Goal: Task Accomplishment & Management: Use online tool/utility

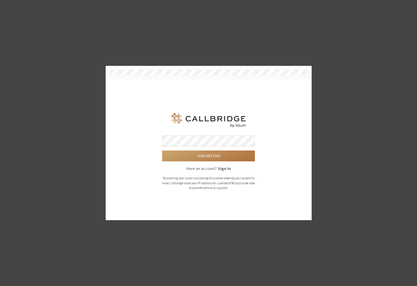
click at [177, 154] on button "Join meeting" at bounding box center [208, 156] width 93 height 11
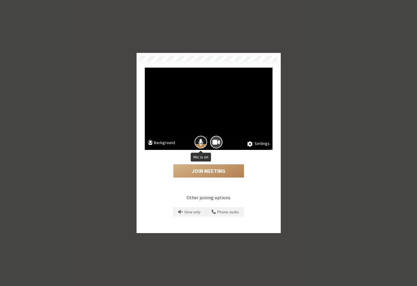
click at [201, 141] on span "Mic is on" at bounding box center [200, 142] width 5 height 8
click at [206, 168] on button "Join Meeting" at bounding box center [208, 171] width 71 height 14
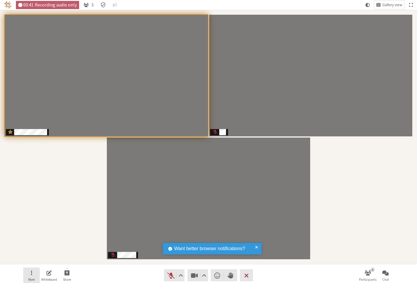
click at [34, 274] on button "More" at bounding box center [31, 276] width 16 height 16
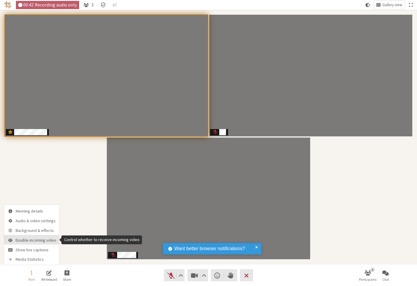
click at [34, 238] on span "Disable incoming video" at bounding box center [36, 240] width 41 height 4
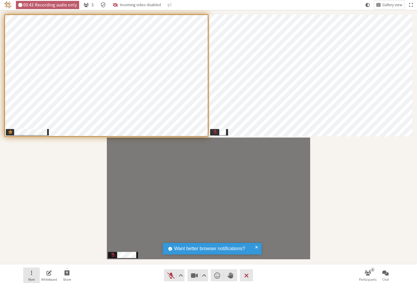
click at [36, 271] on button "More" at bounding box center [31, 276] width 16 height 16
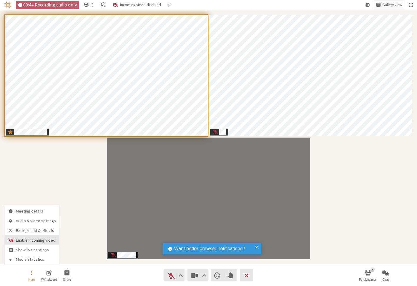
click at [29, 241] on span "Enable incoming video" at bounding box center [36, 240] width 40 height 4
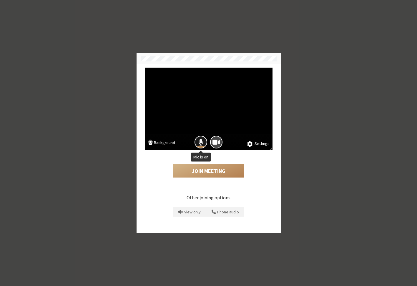
click at [201, 143] on span "Mic is on" at bounding box center [200, 142] width 5 height 8
click at [203, 169] on button "Join Meeting" at bounding box center [208, 171] width 71 height 14
